Goal: Use online tool/utility: Use online tool/utility

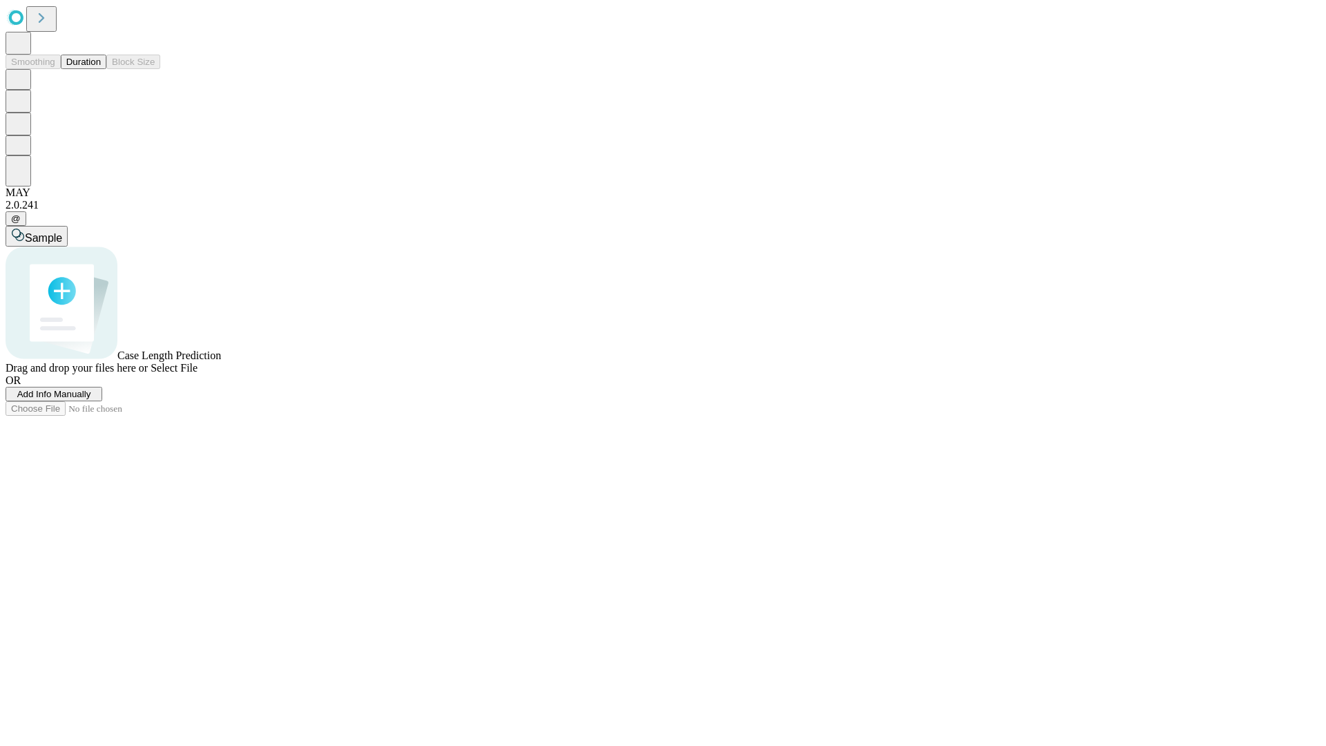
click at [101, 69] on button "Duration" at bounding box center [84, 62] width 46 height 15
click at [198, 374] on span "Select File" at bounding box center [174, 368] width 47 height 12
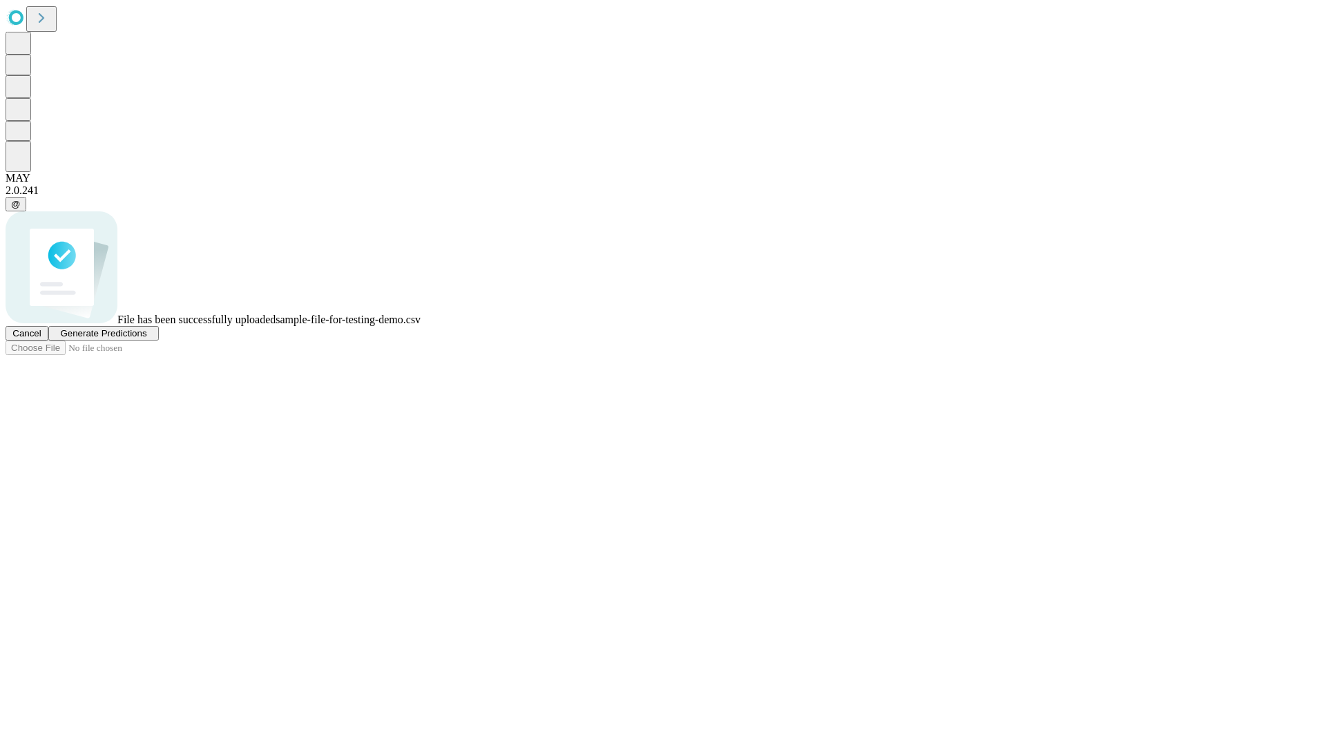
click at [146, 338] on span "Generate Predictions" at bounding box center [103, 333] width 86 height 10
